Goal: Connect with others: Connect with others

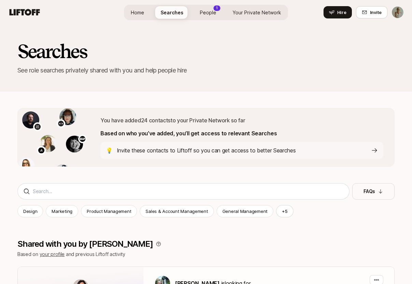
click at [206, 11] on span "People" at bounding box center [208, 12] width 16 height 7
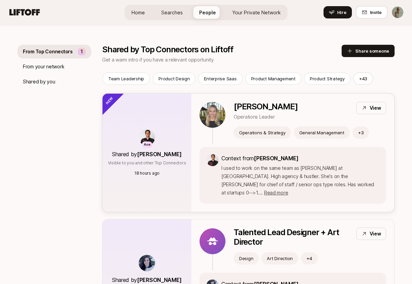
scroll to position [67, 0]
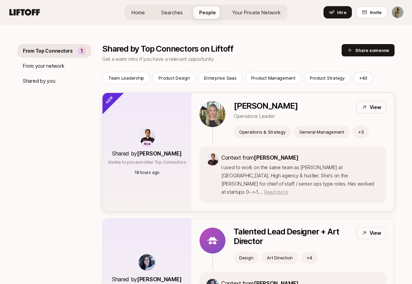
click at [288, 189] on span "Read more" at bounding box center [276, 192] width 24 height 6
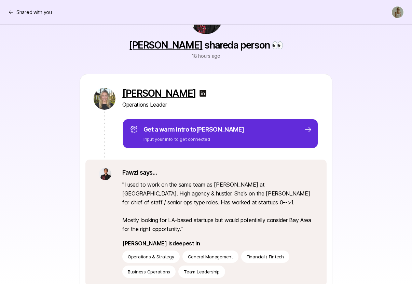
scroll to position [12, 0]
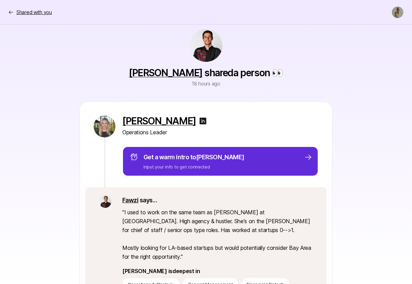
click at [32, 14] on p "Shared with you" at bounding box center [34, 12] width 36 height 8
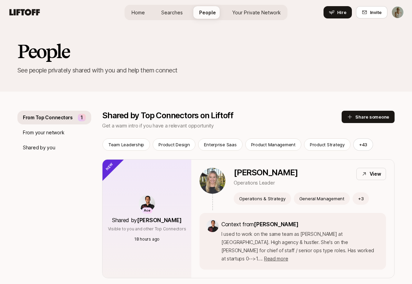
click at [66, 118] on p "From Top Connectors" at bounding box center [48, 117] width 50 height 8
click at [251, 10] on span "Your Private Network" at bounding box center [256, 12] width 48 height 7
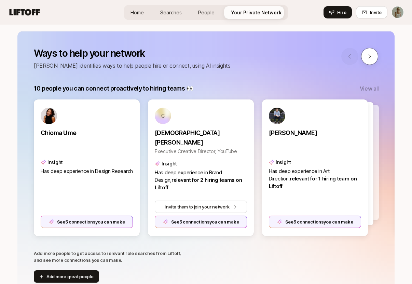
scroll to position [79, 0]
click at [367, 54] on icon at bounding box center [369, 57] width 6 height 6
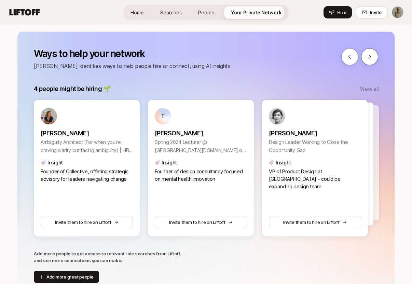
scroll to position [79, 0]
click at [367, 54] on icon at bounding box center [369, 57] width 6 height 6
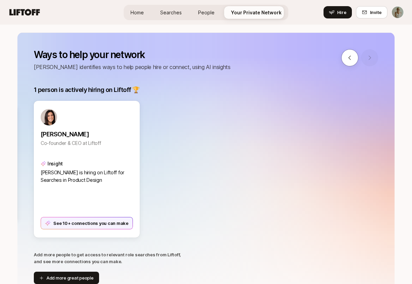
scroll to position [78, 0]
